Goal: Task Accomplishment & Management: Manage account settings

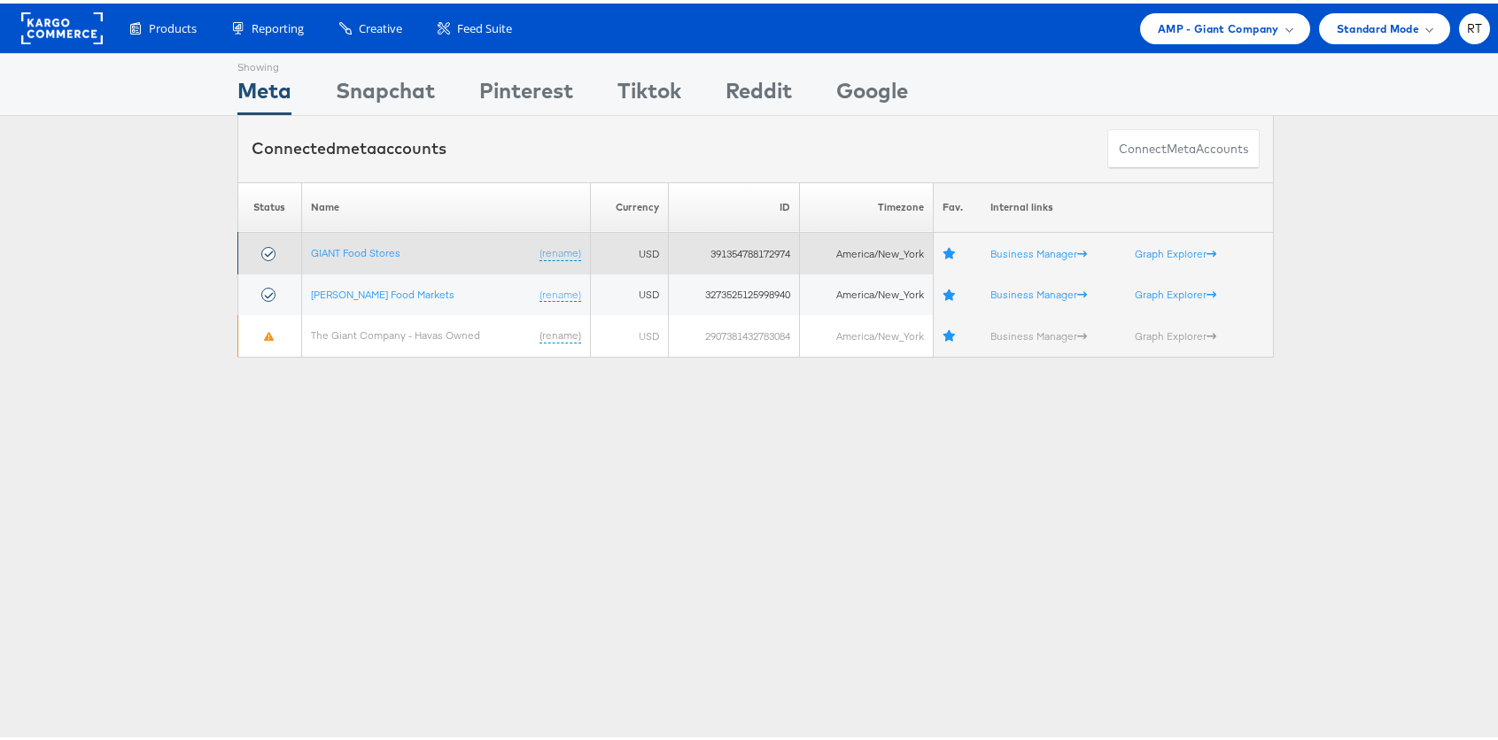
click at [345, 238] on td "GIANT Food Stores (rename)" at bounding box center [445, 250] width 289 height 42
click at [345, 245] on link "GIANT Food Stores" at bounding box center [355, 249] width 89 height 13
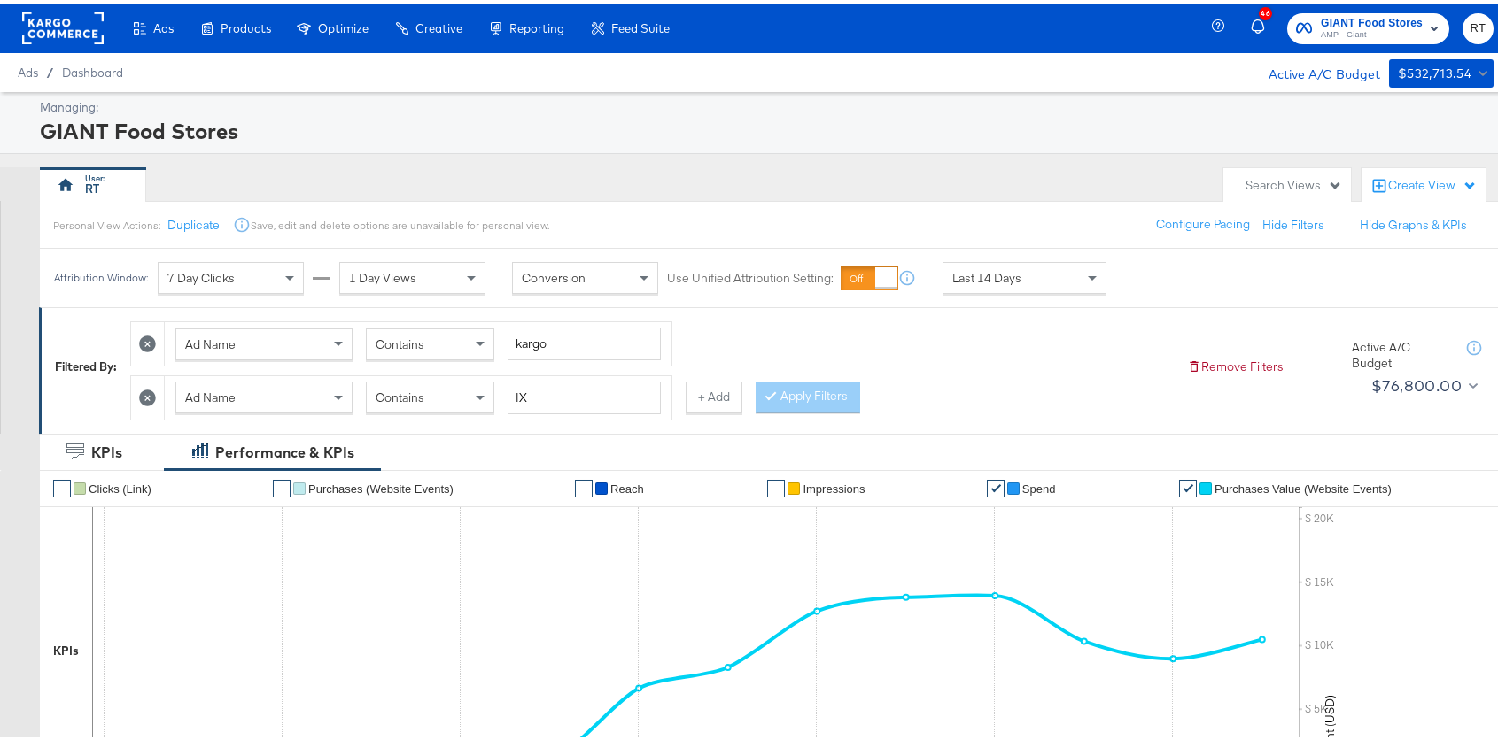
click at [341, 183] on div "RT" at bounding box center [627, 181] width 1174 height 35
click at [74, 21] on rect at bounding box center [62, 25] width 81 height 32
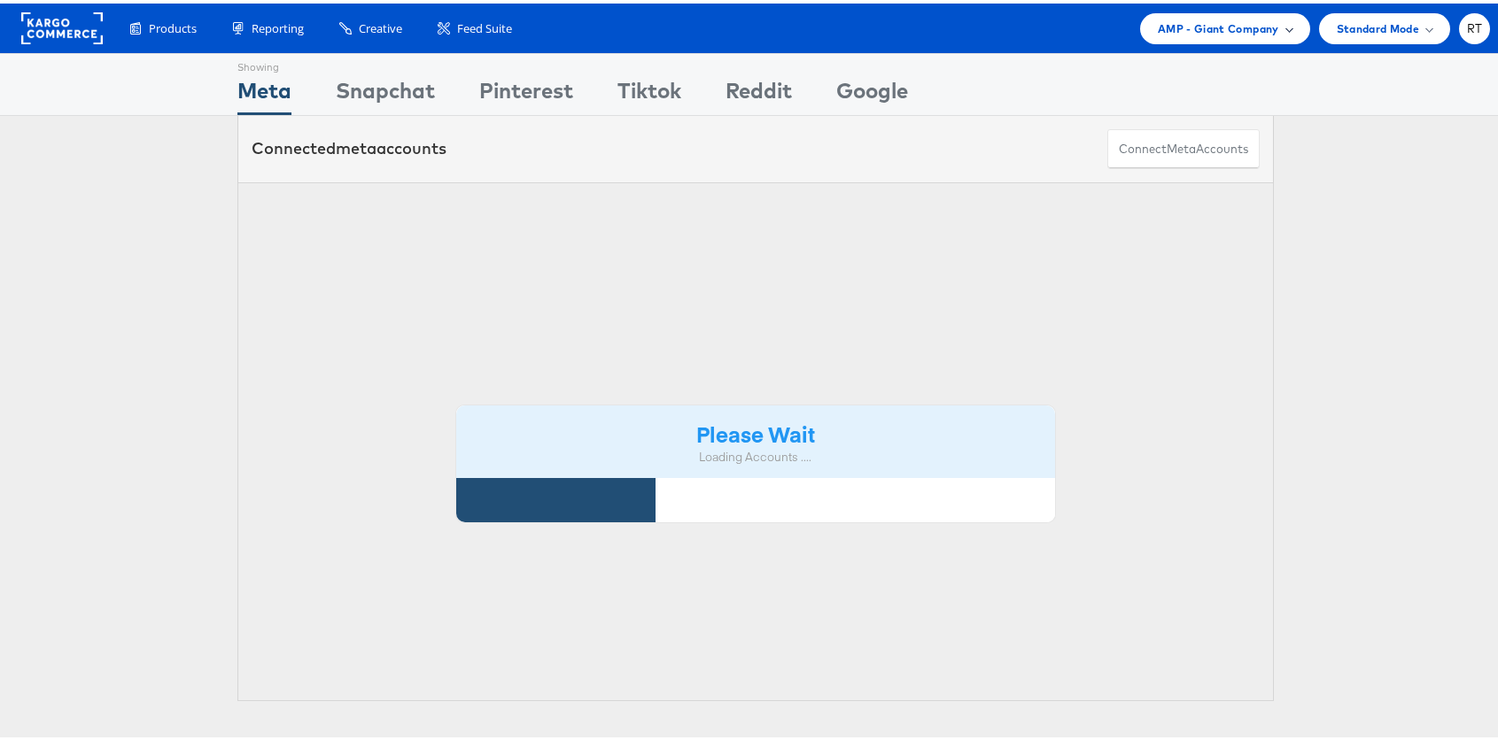
click at [1211, 31] on span "AMP - Giant Company" at bounding box center [1217, 25] width 121 height 19
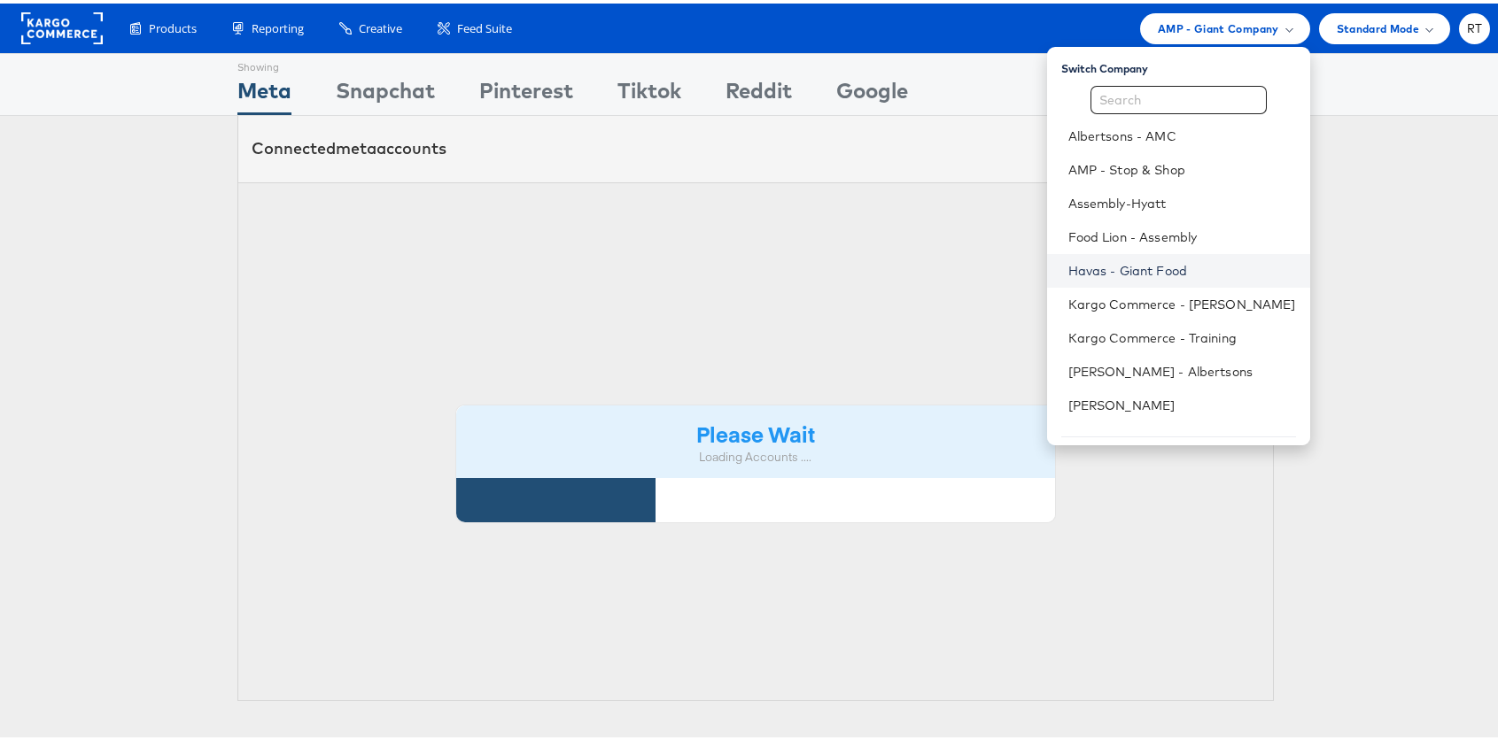
click at [1173, 262] on link "Havas - Giant Food" at bounding box center [1182, 268] width 228 height 18
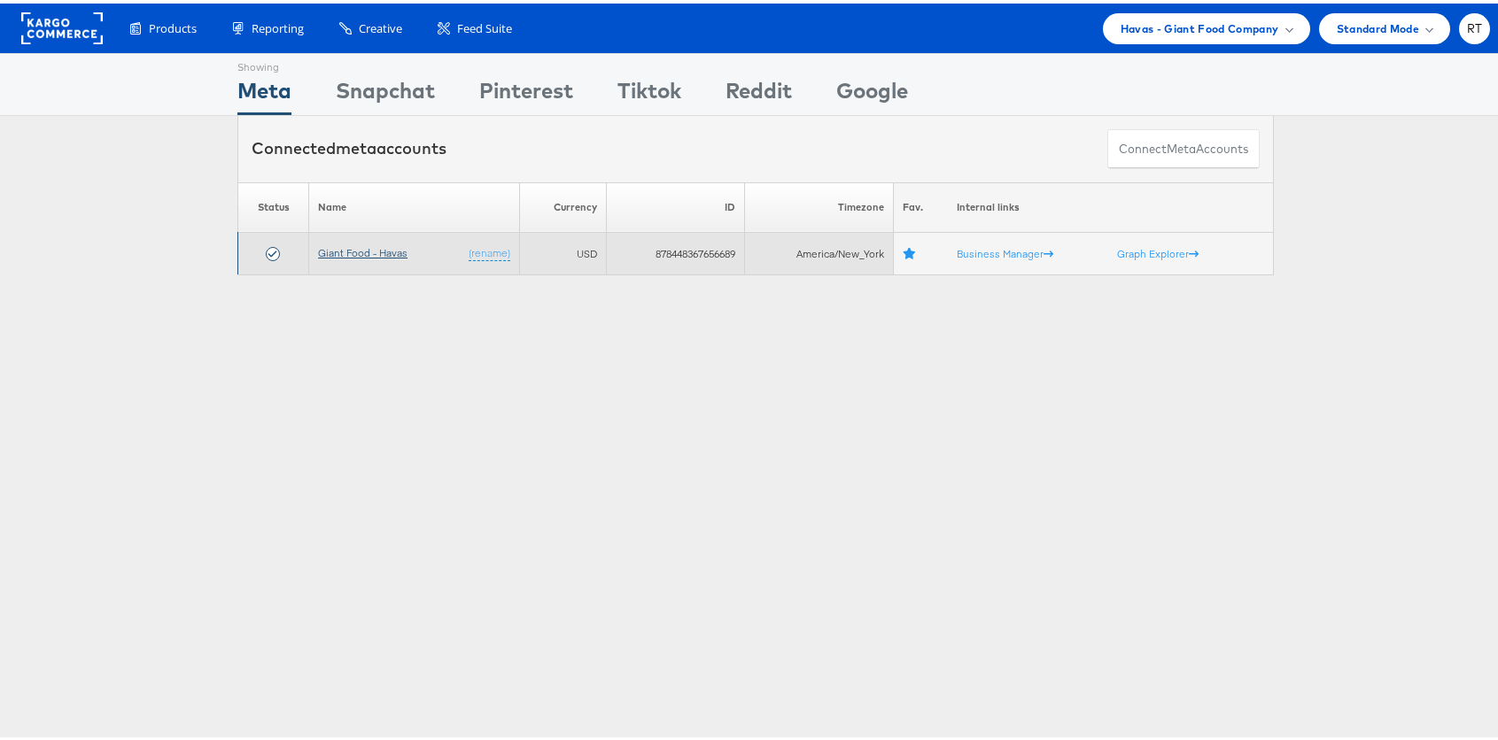
click at [351, 248] on link "Giant Food - Havas" at bounding box center [362, 249] width 89 height 13
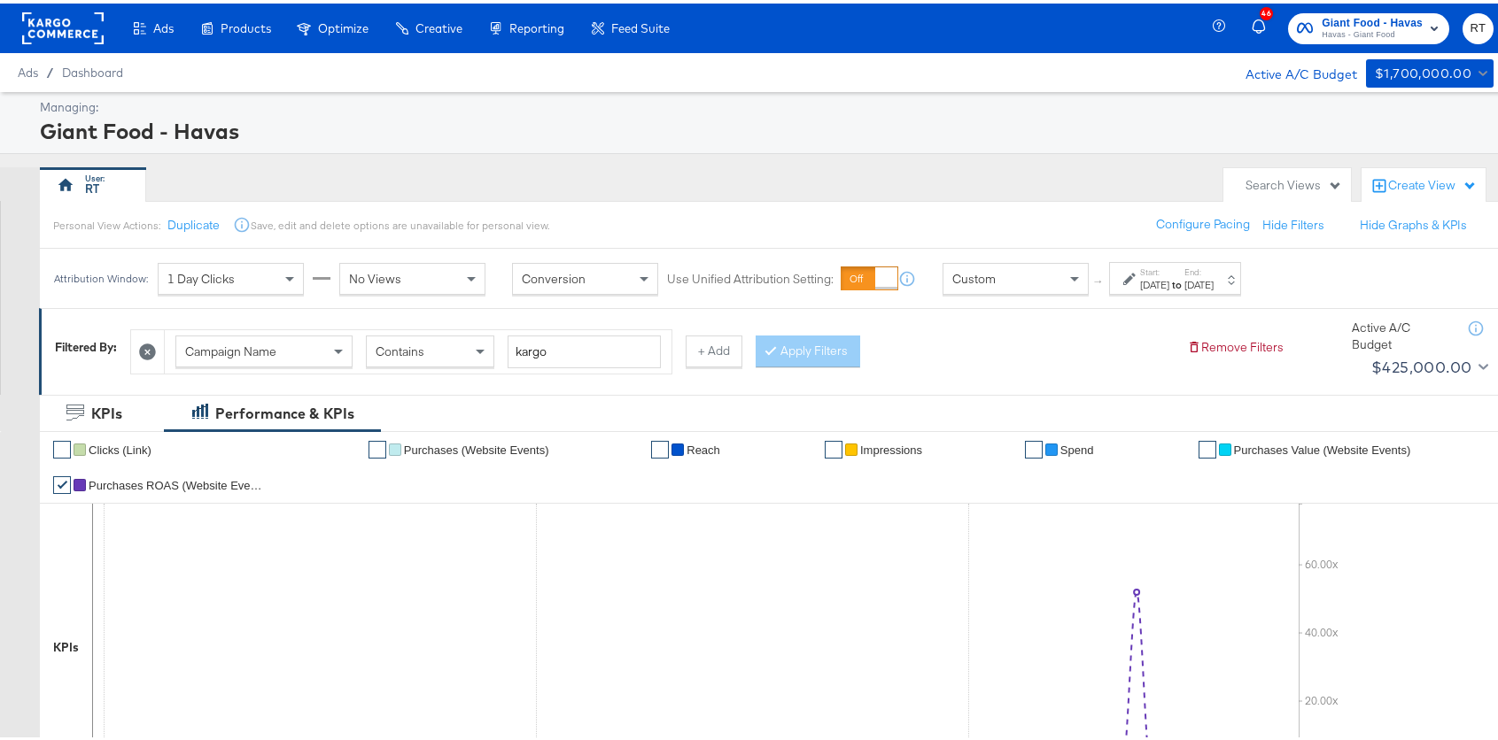
click at [155, 352] on icon at bounding box center [147, 348] width 17 height 17
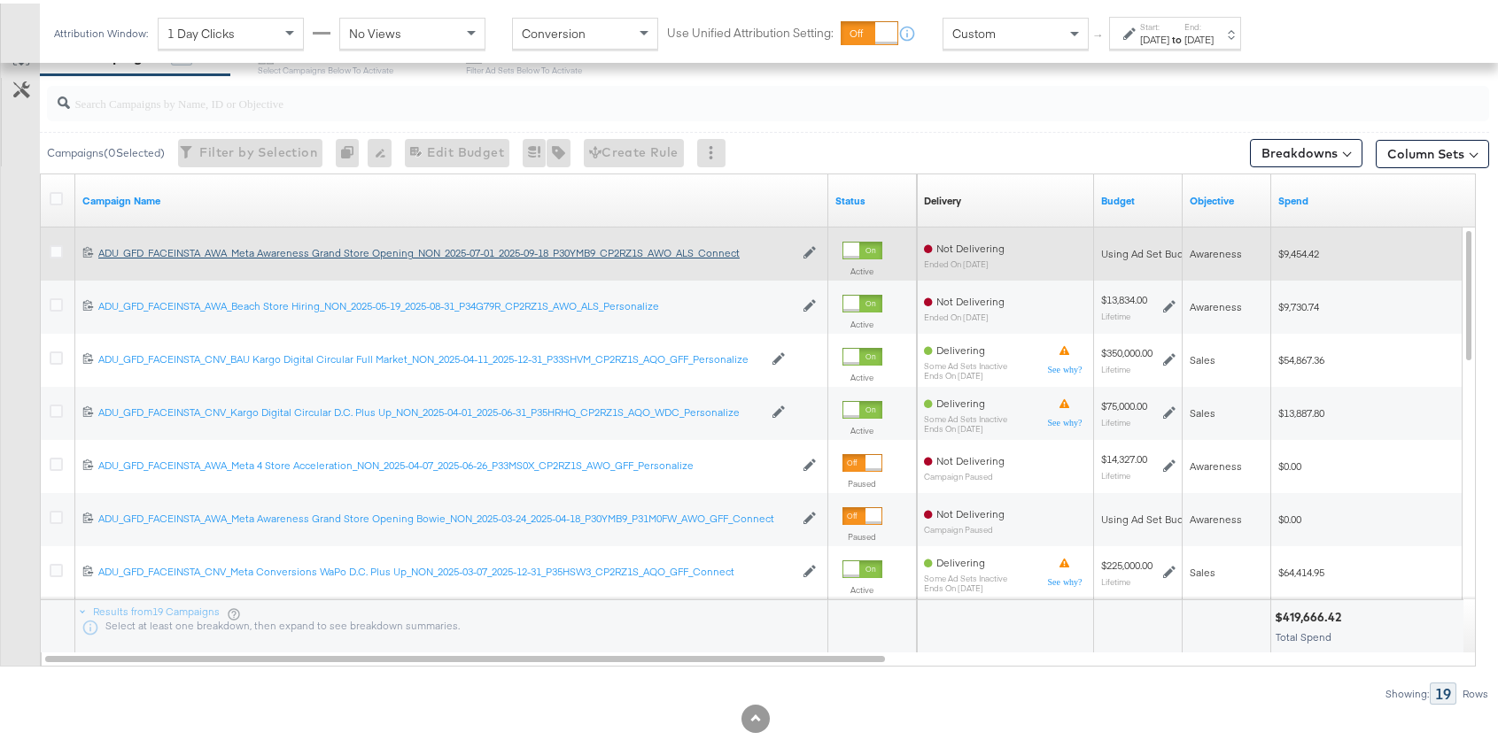
scroll to position [747, 0]
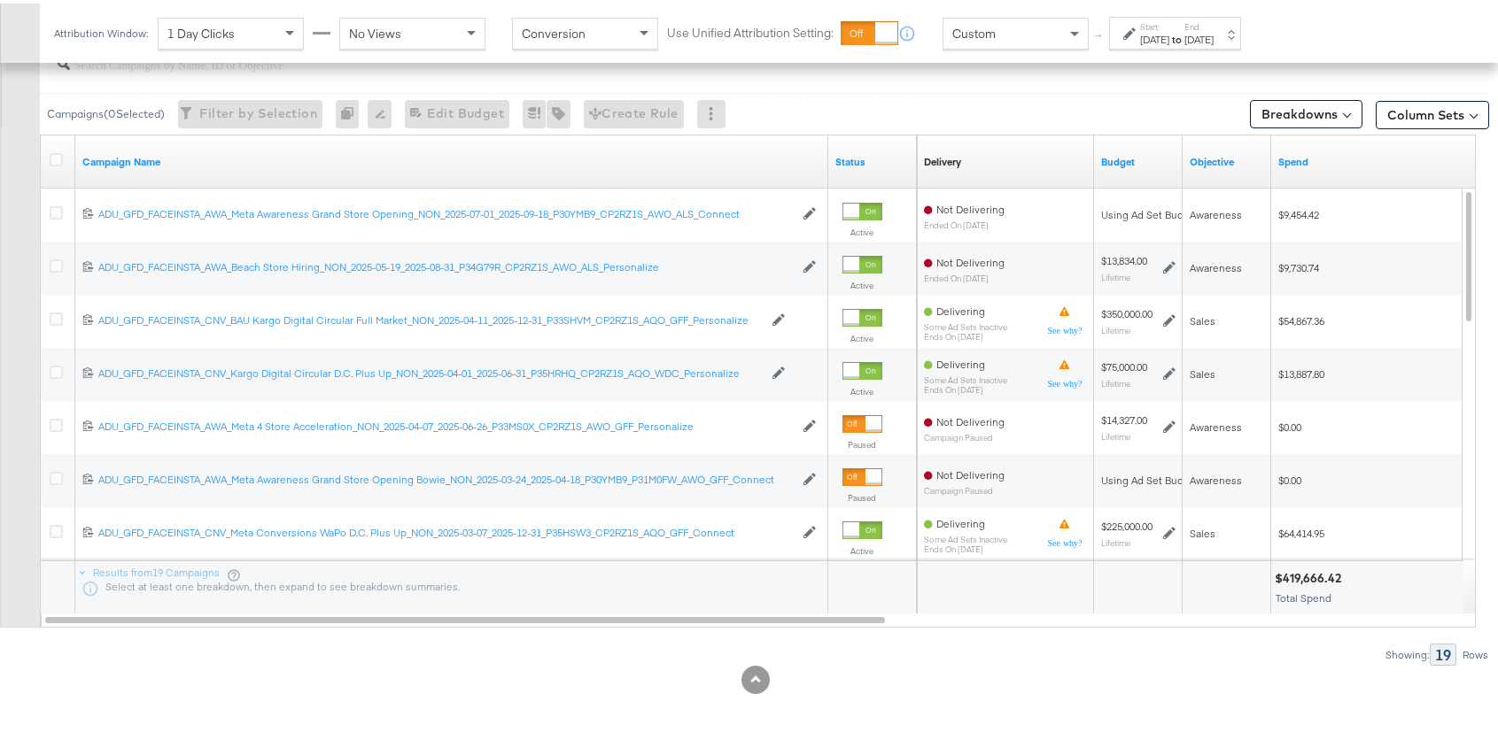
drag, startPoint x: 1162, startPoint y: 33, endPoint x: 1145, endPoint y: 42, distance: 19.0
click at [1157, 35] on div "[DATE]" at bounding box center [1154, 36] width 29 height 14
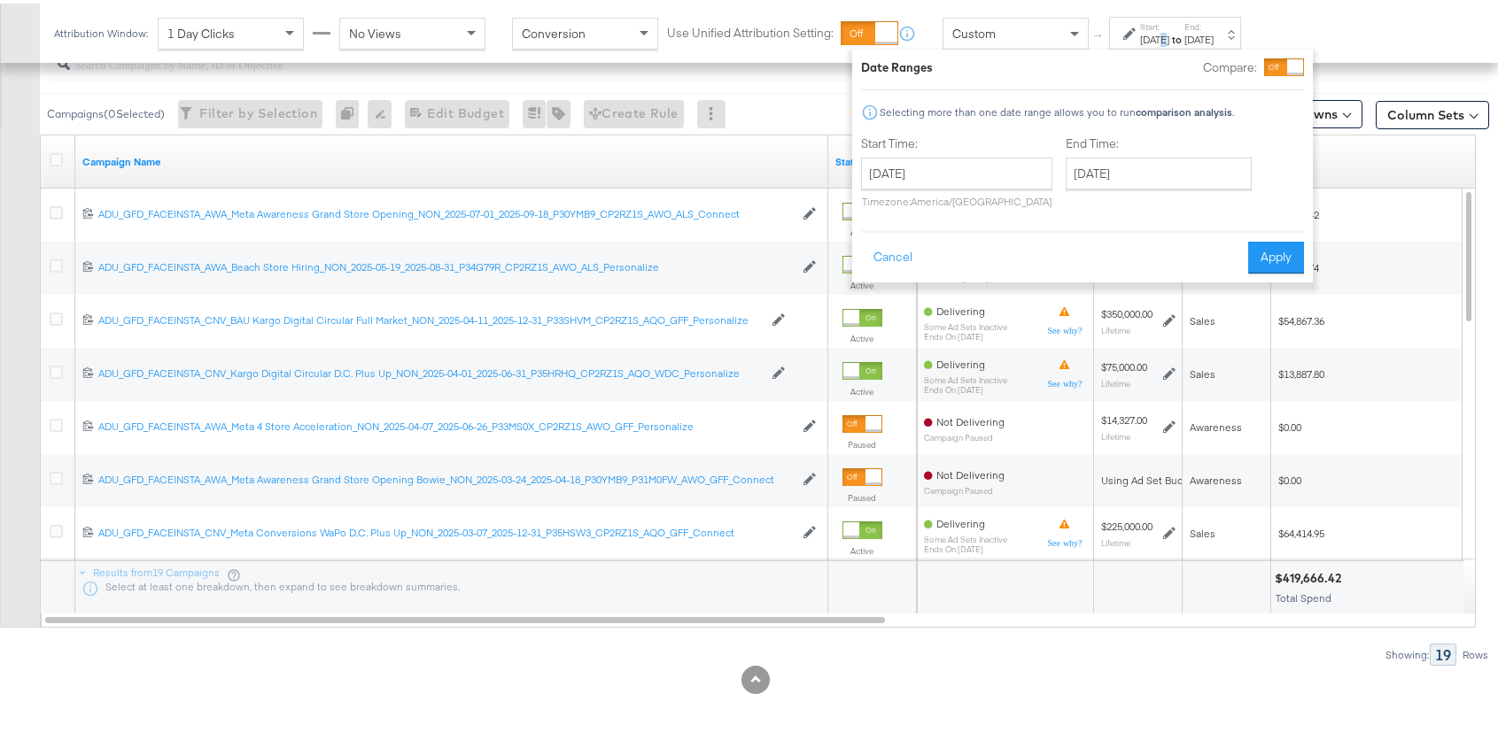
scroll to position [919, 0]
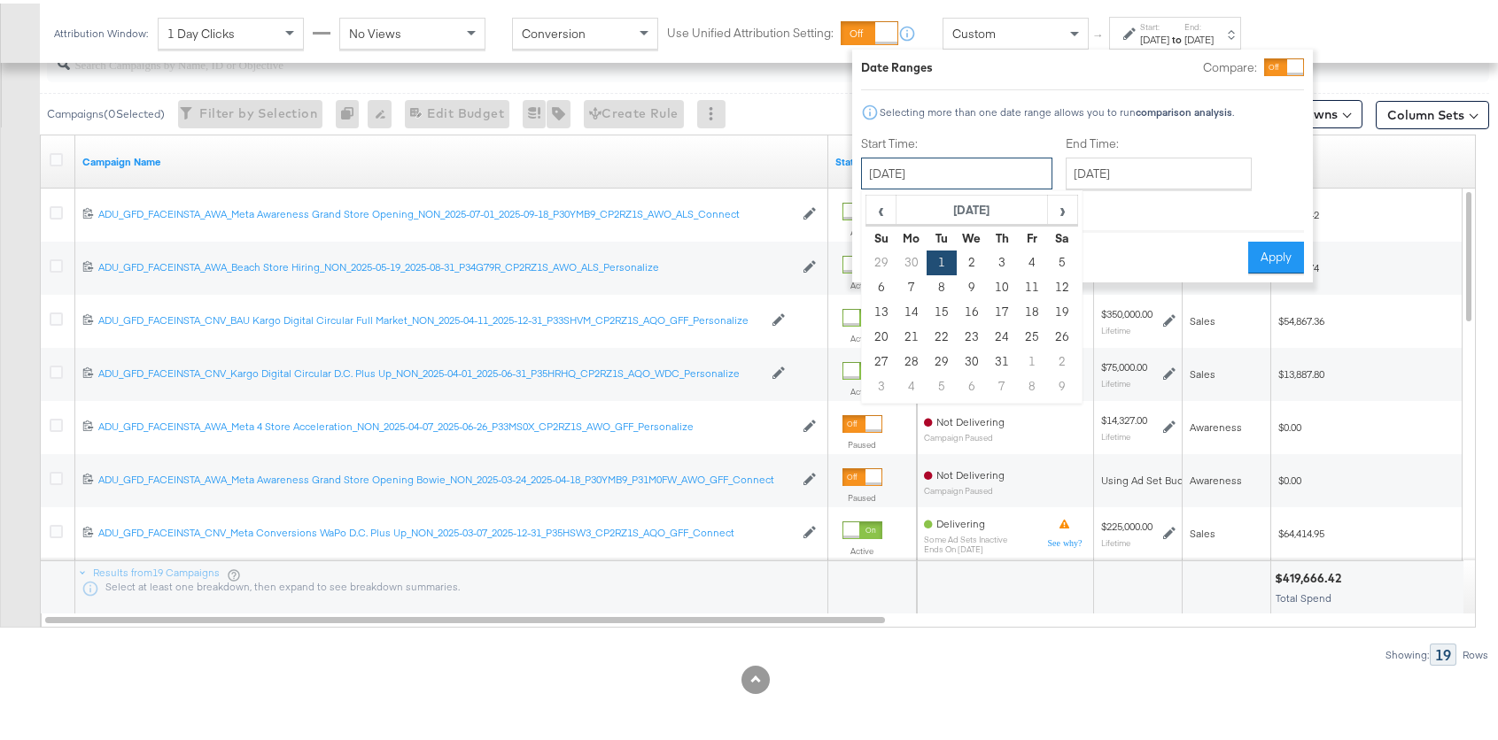
click at [960, 166] on input "[DATE]" at bounding box center [956, 170] width 191 height 32
click at [872, 216] on span "‹" at bounding box center [880, 206] width 27 height 27
click at [872, 215] on span "‹" at bounding box center [880, 206] width 27 height 27
click at [873, 215] on span "‹" at bounding box center [880, 206] width 27 height 27
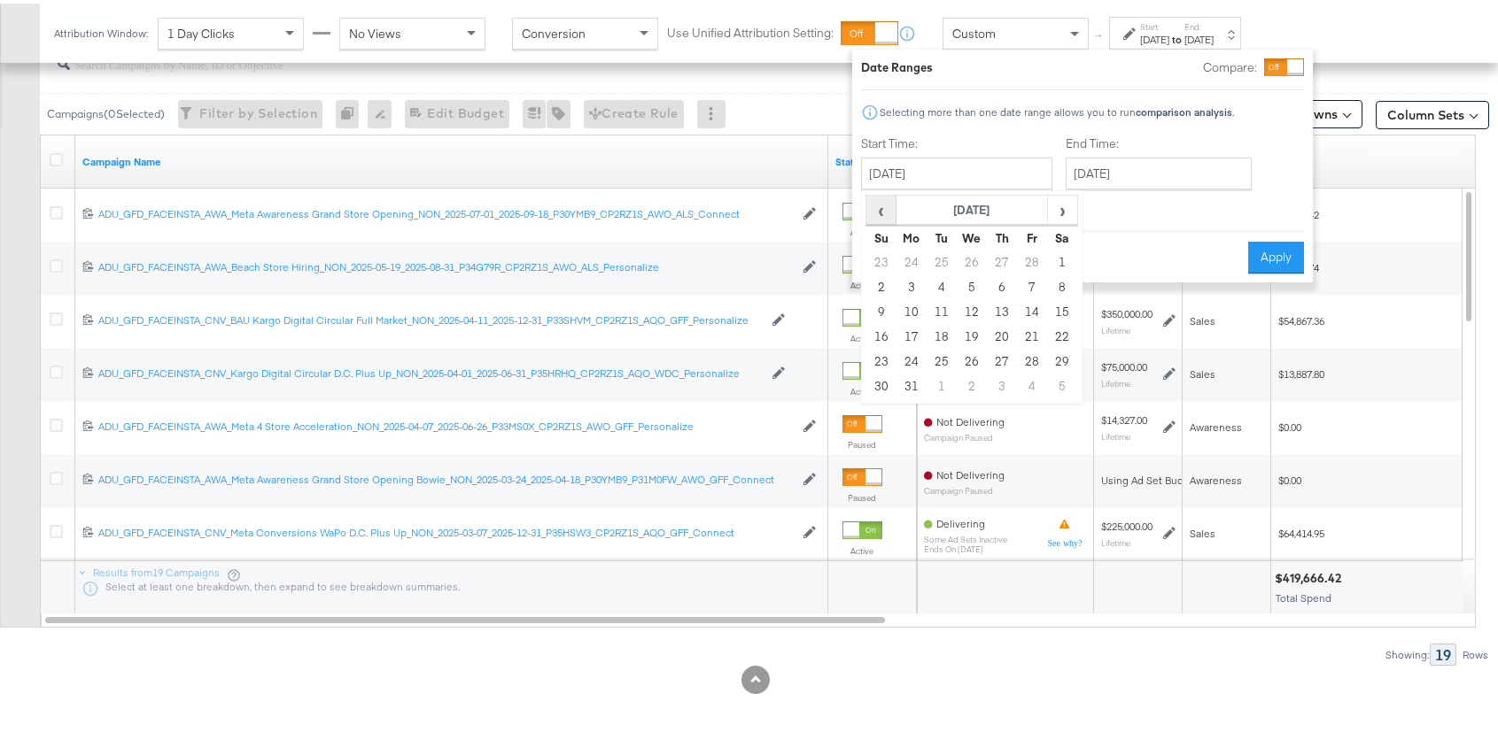
click at [873, 215] on span "‹" at bounding box center [880, 206] width 27 height 27
click at [972, 254] on td "1" at bounding box center [971, 259] width 30 height 25
type input "[DATE]"
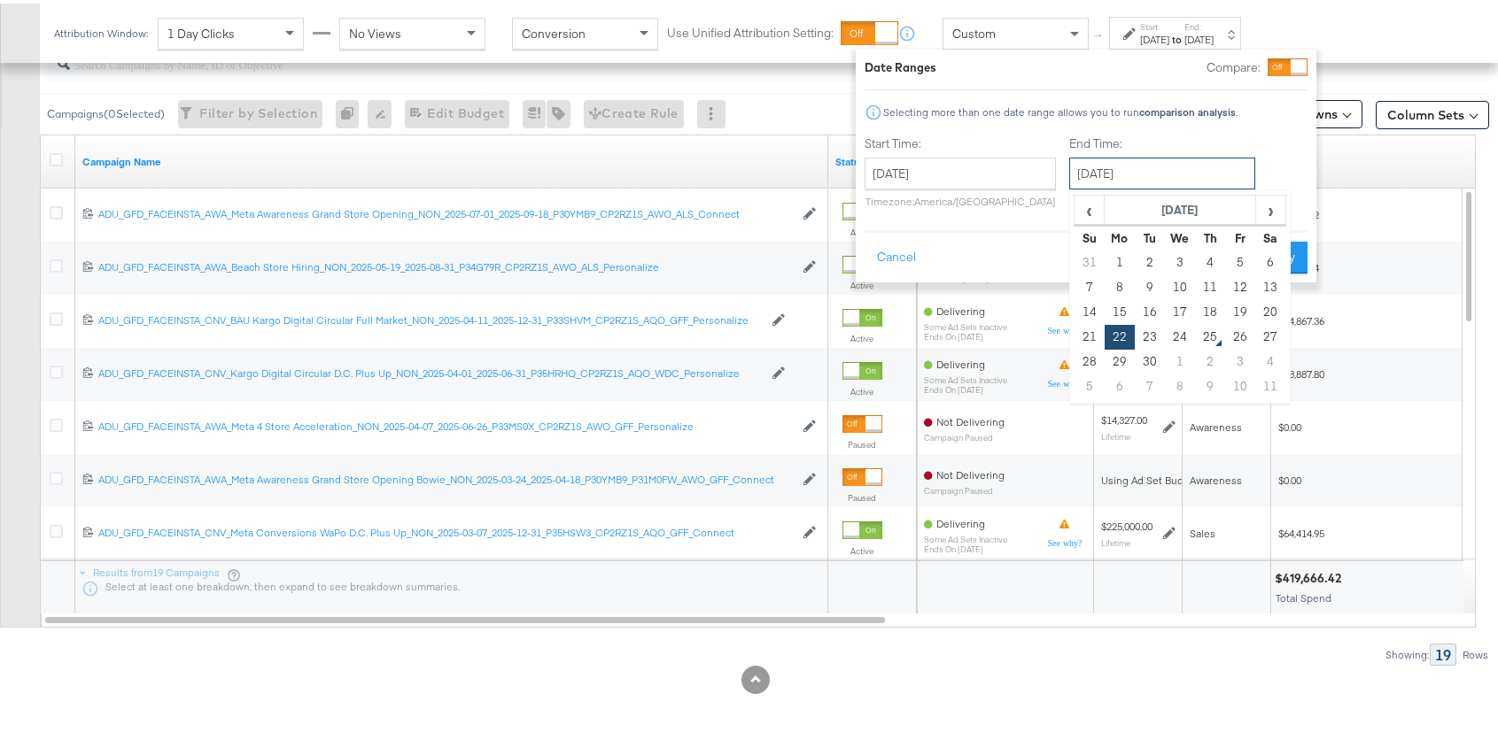
click at [1180, 179] on input "[DATE]" at bounding box center [1162, 170] width 186 height 32
click at [1089, 205] on span "‹" at bounding box center [1088, 206] width 27 height 27
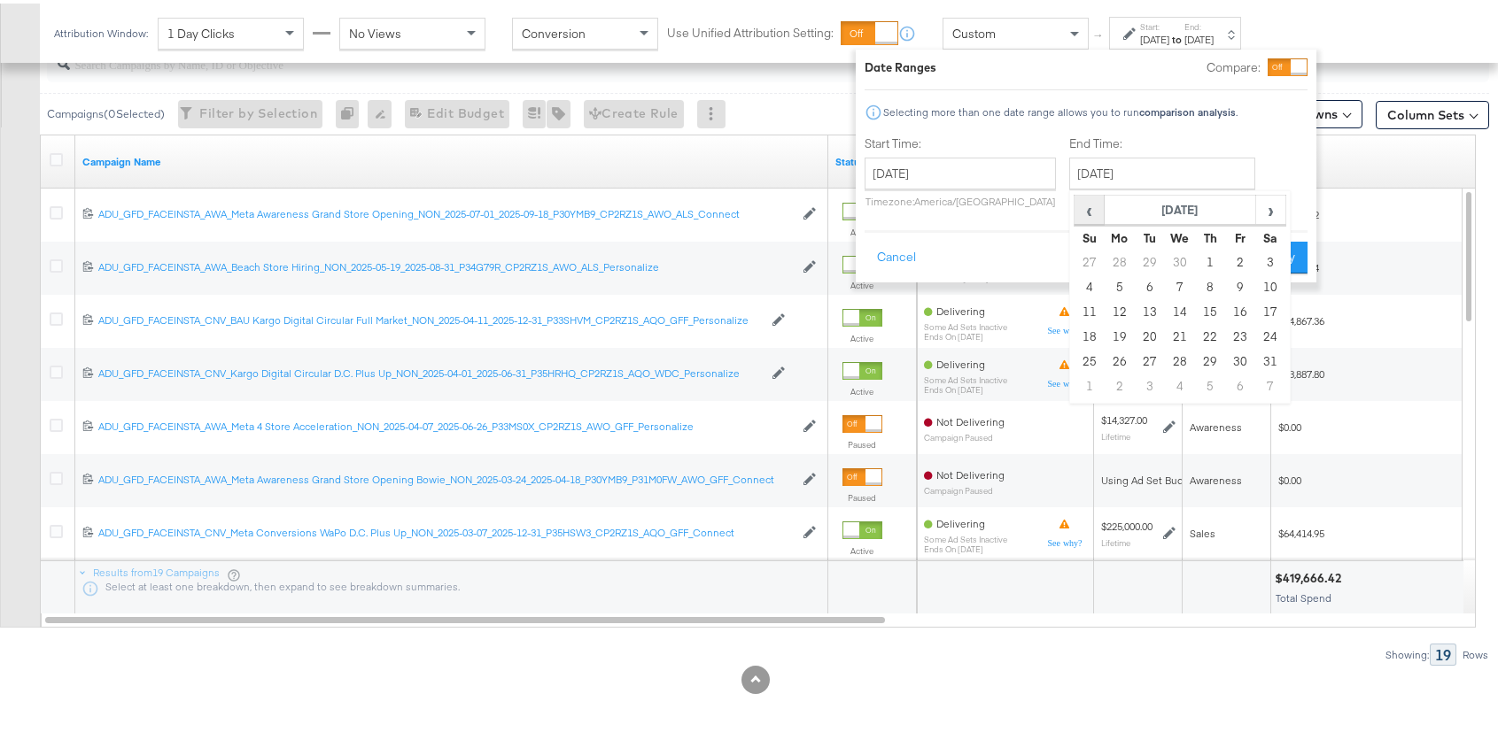
click at [1089, 205] on span "‹" at bounding box center [1088, 206] width 27 height 27
click at [1241, 260] on td "28" at bounding box center [1240, 259] width 30 height 25
type input "[DATE]"
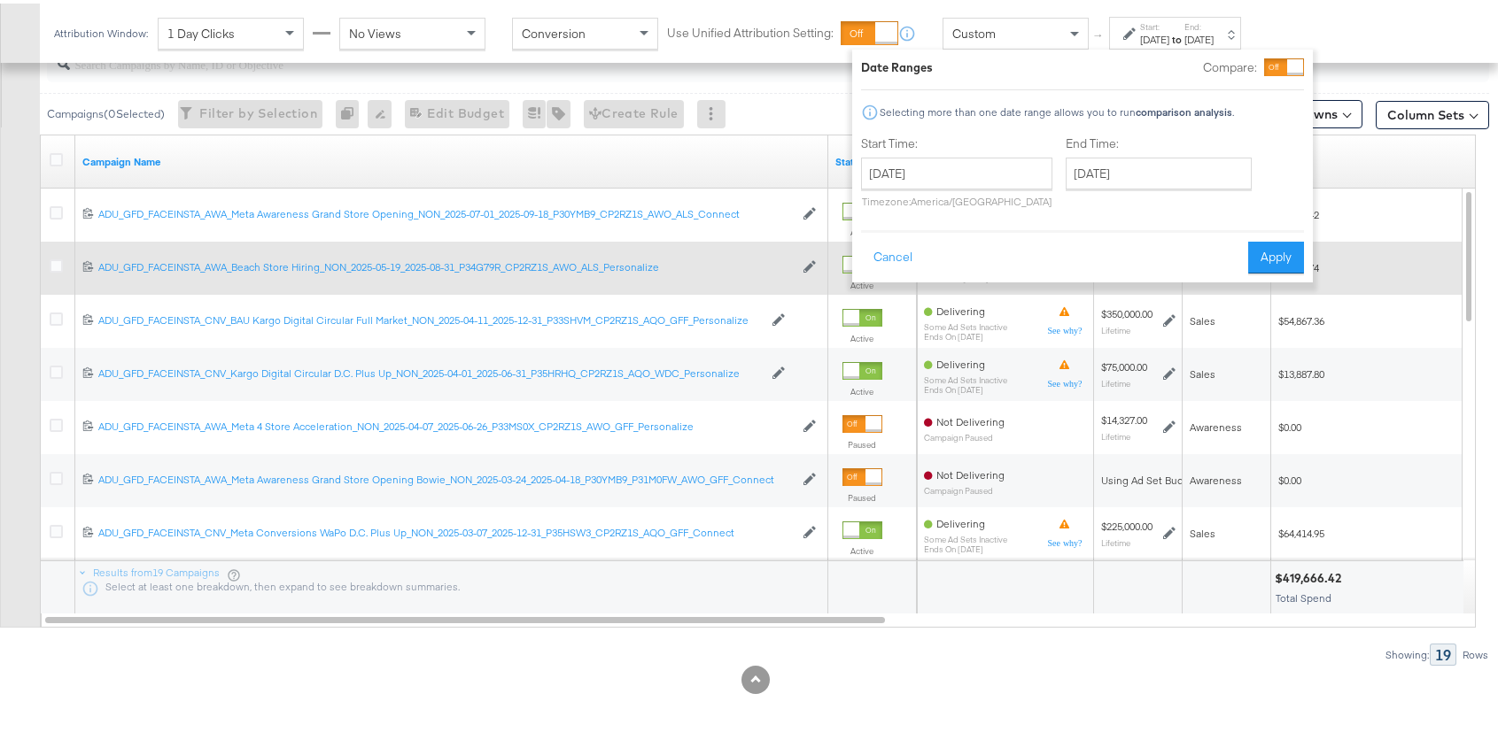
click at [1264, 254] on button "Apply" at bounding box center [1276, 254] width 56 height 32
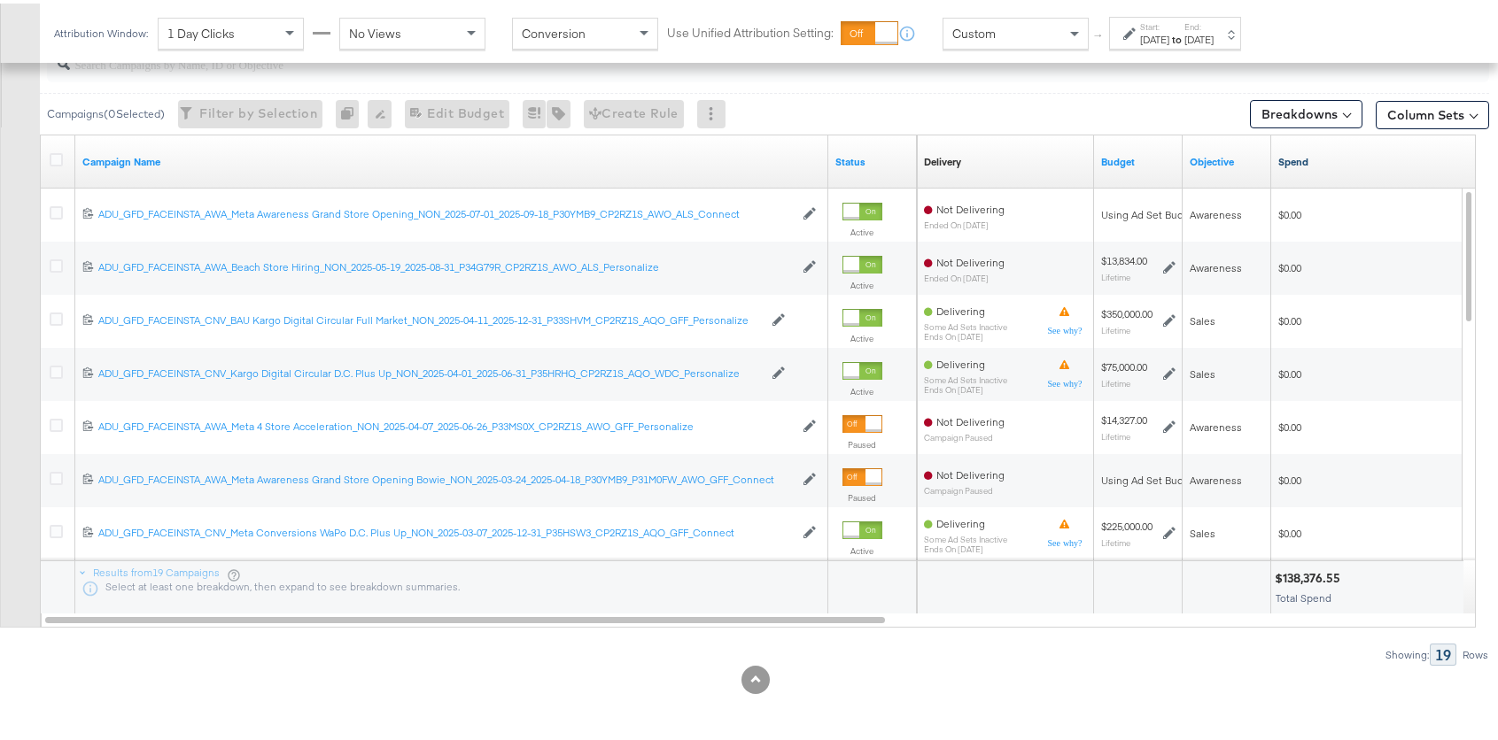
click at [1292, 159] on link "Spend" at bounding box center [1423, 158] width 290 height 14
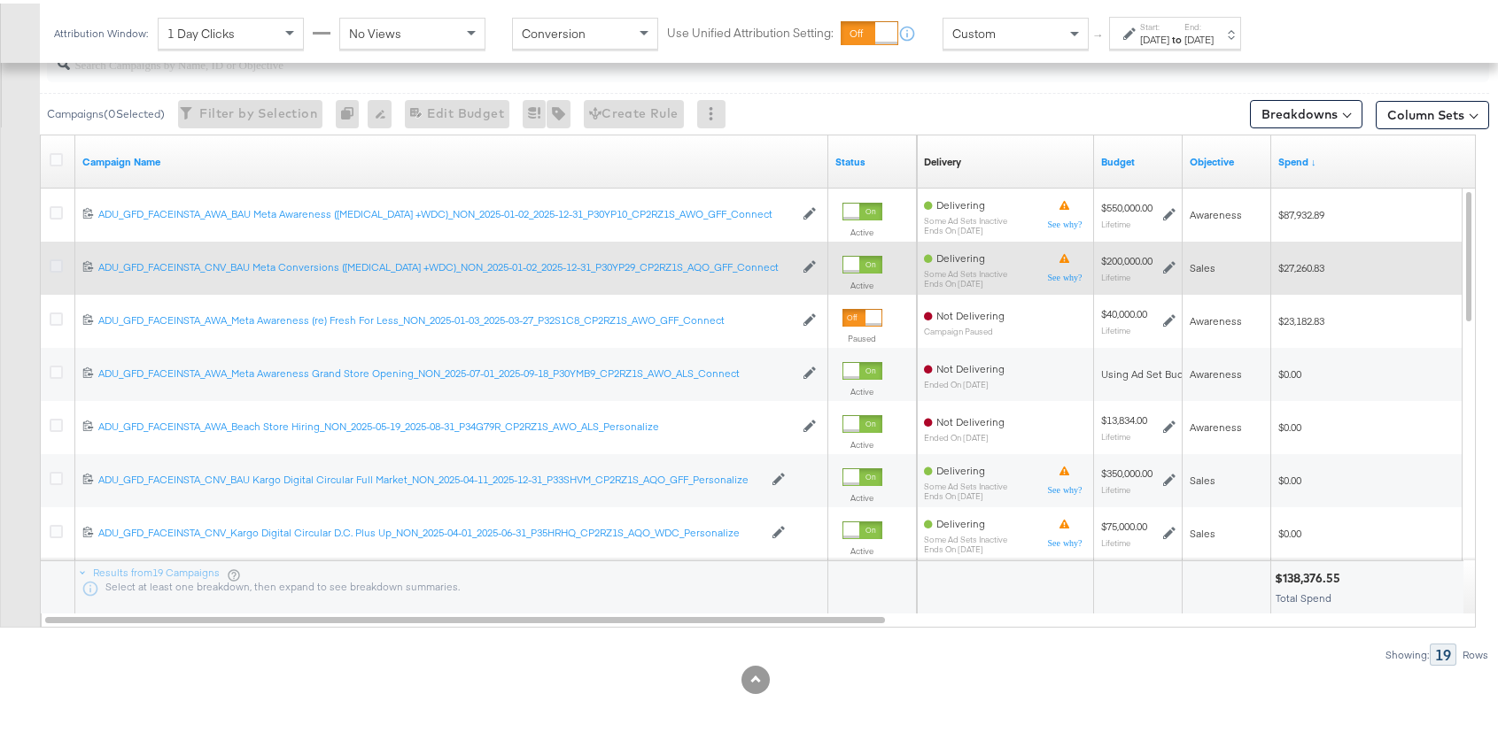
click at [58, 259] on icon at bounding box center [56, 262] width 13 height 13
click at [0, 0] on input "checkbox" at bounding box center [0, 0] width 0 height 0
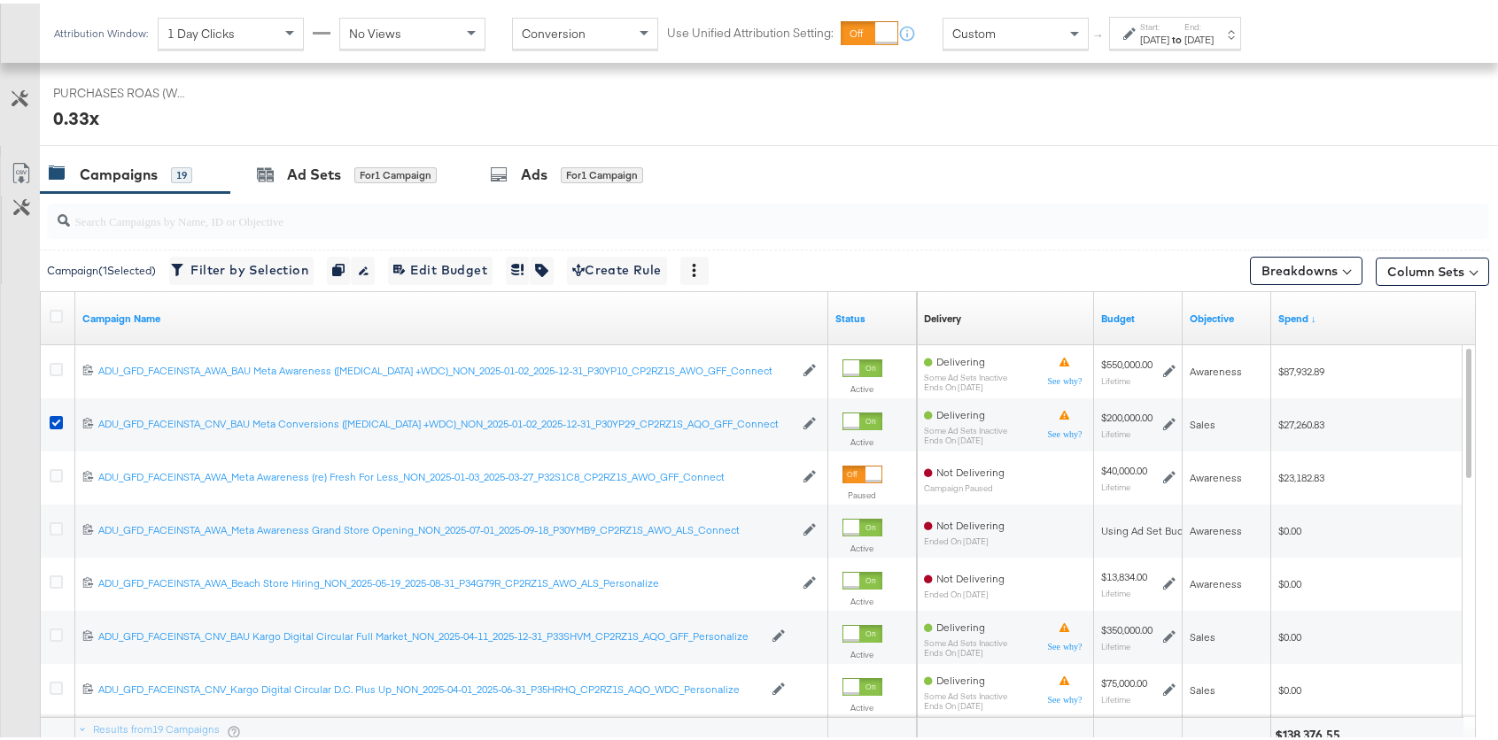
click at [513, 171] on div "Ads for 1 Campaign" at bounding box center [566, 171] width 153 height 20
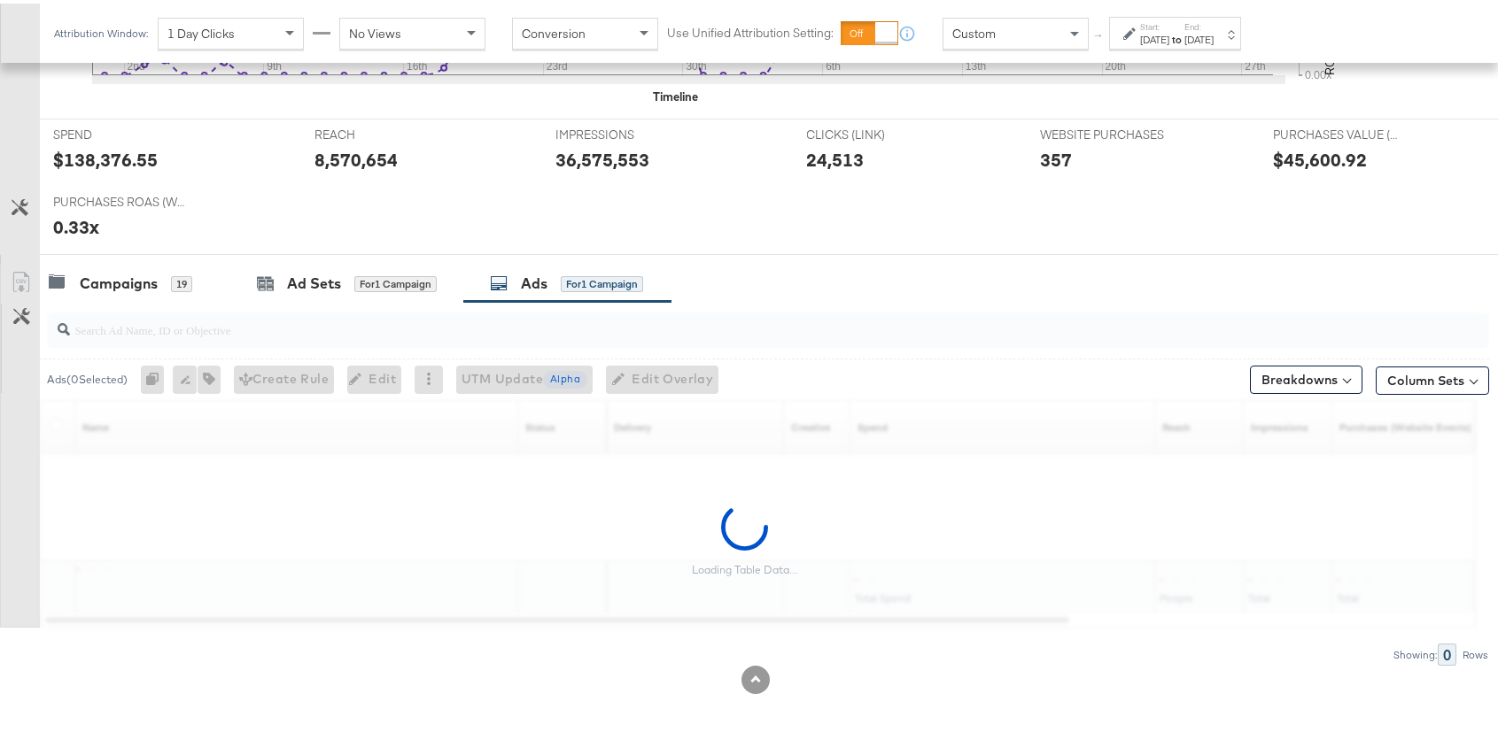
scroll to position [654, 0]
click at [337, 323] on input "search" at bounding box center [714, 319] width 1288 height 35
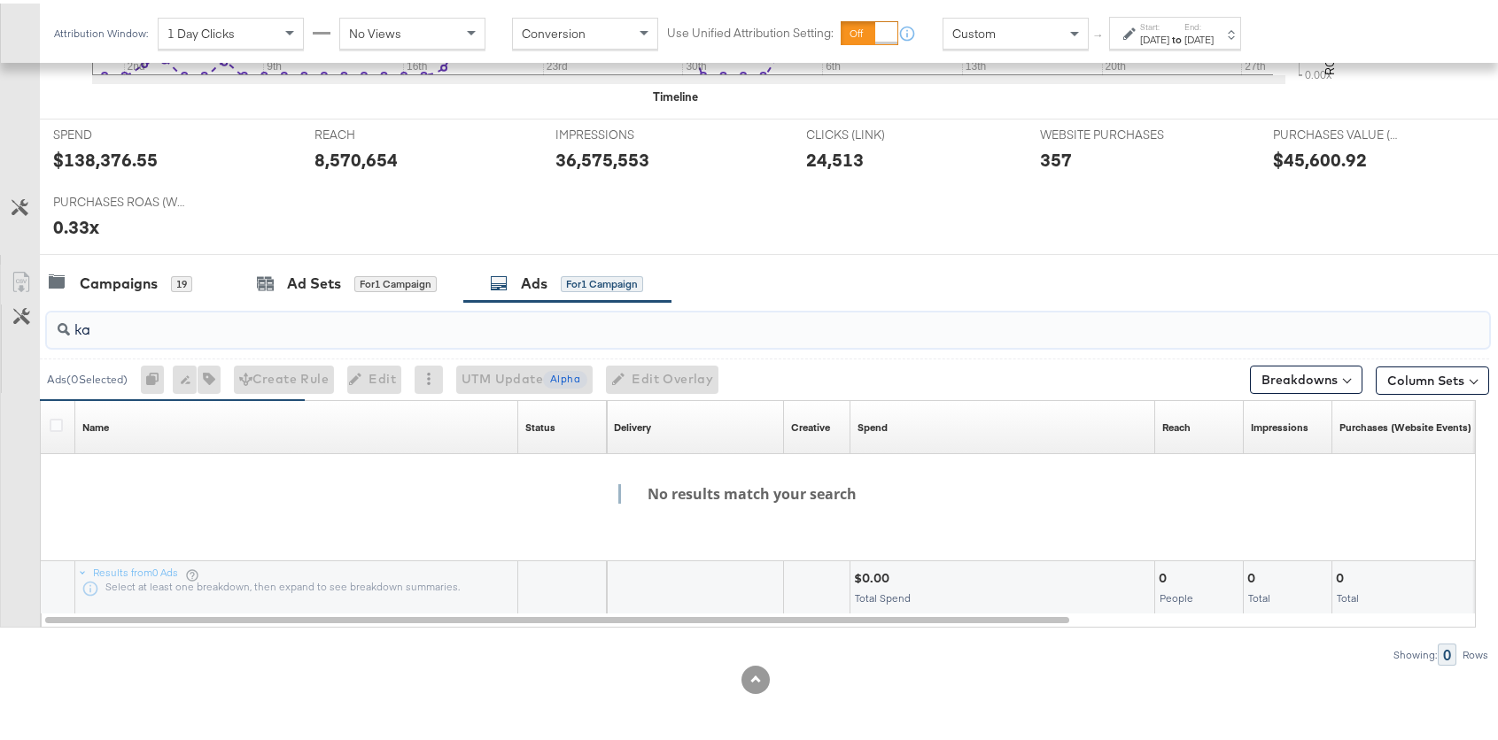
type input "k"
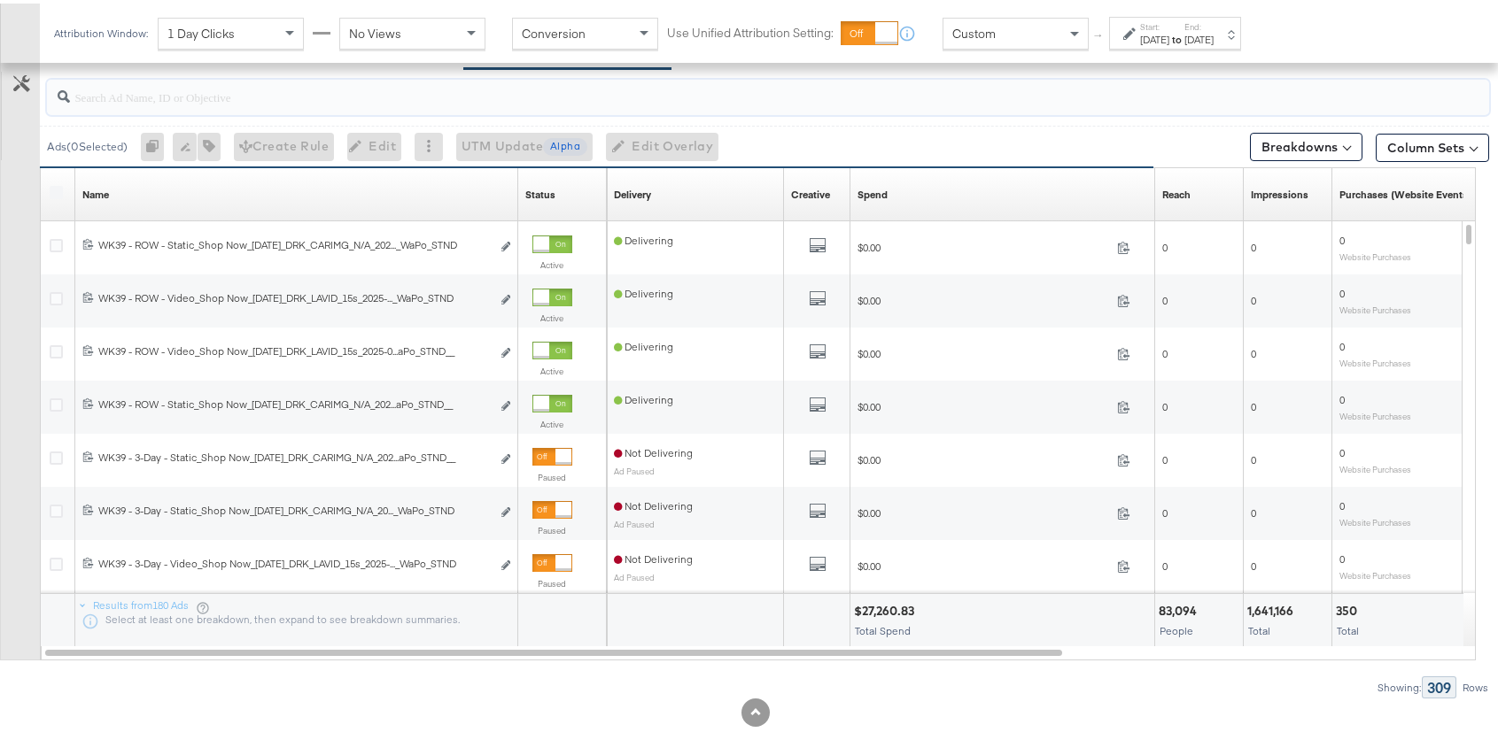
scroll to position [919, 0]
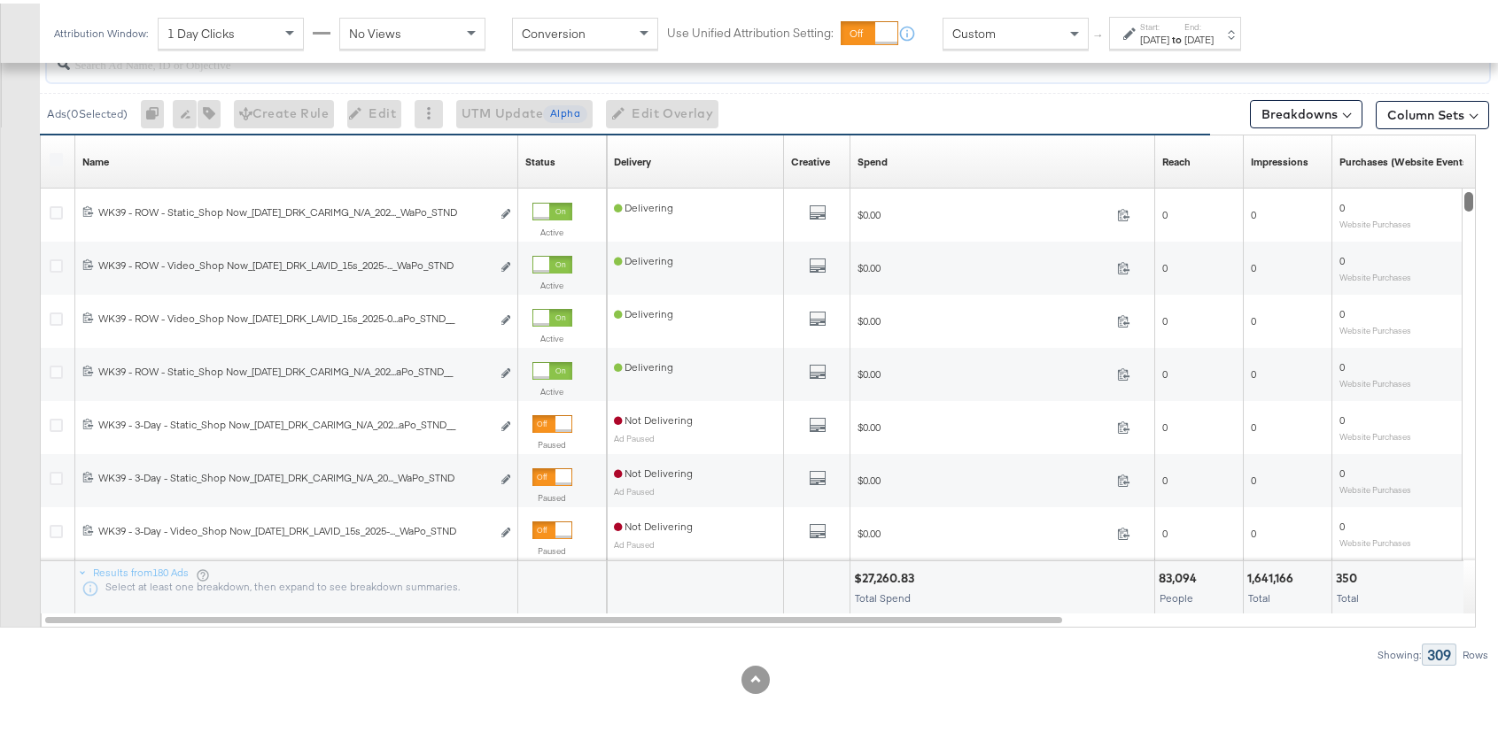
drag, startPoint x: 1467, startPoint y: 460, endPoint x: 1471, endPoint y: 154, distance: 305.5
click at [1471, 154] on div "Name Sorting Unavailable Status Sorting Unavailable Delivery Sorting Unavailabl…" at bounding box center [758, 377] width 1436 height 493
click at [882, 151] on div "Spend" at bounding box center [872, 158] width 30 height 14
